Goal: Information Seeking & Learning: Learn about a topic

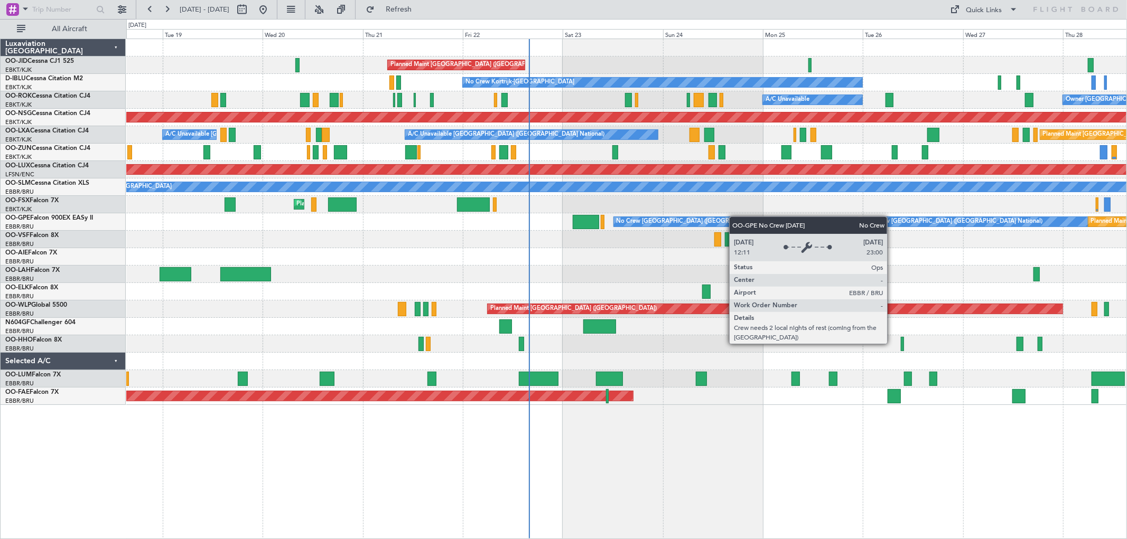
click at [703, 222] on div "Planned Maint Paris (Le Bourget) No Crew Kortrijk-Wevelgem A/C Unavailable Owne…" at bounding box center [626, 222] width 1000 height 366
